Goal: Task Accomplishment & Management: Complete application form

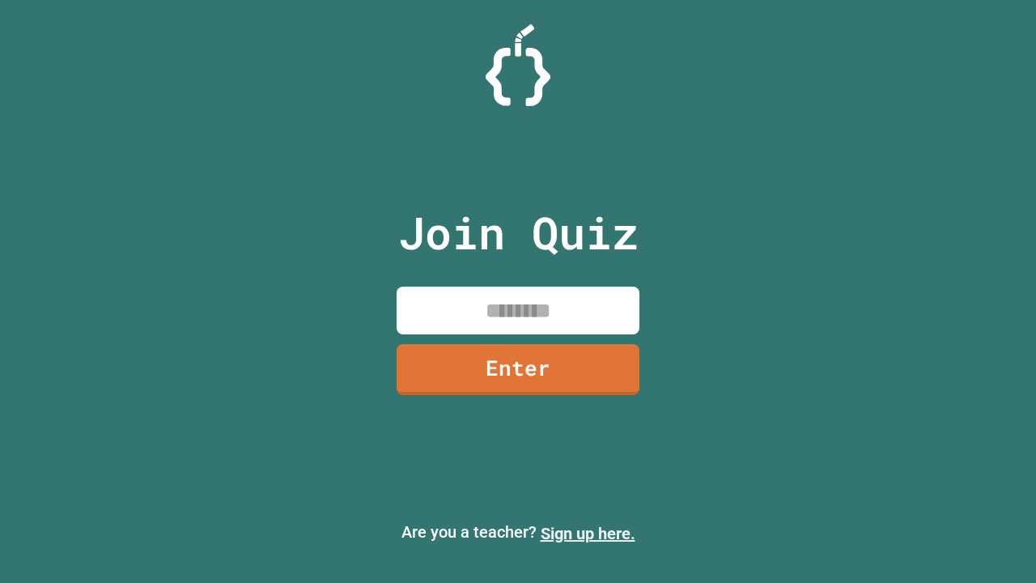
click at [588, 533] on link "Sign up here." at bounding box center [588, 533] width 95 height 19
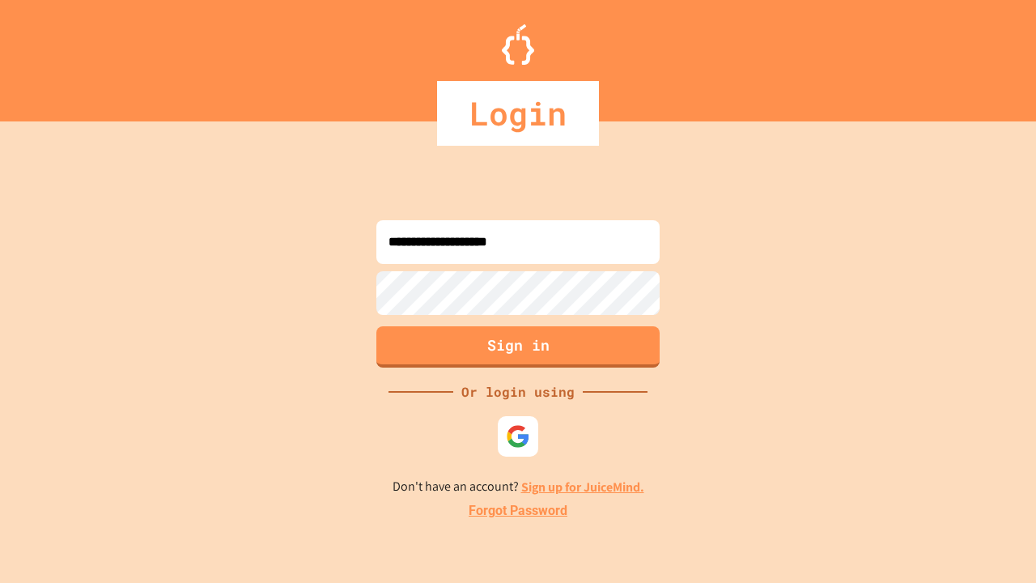
type input "**********"
